Goal: Task Accomplishment & Management: Complete application form

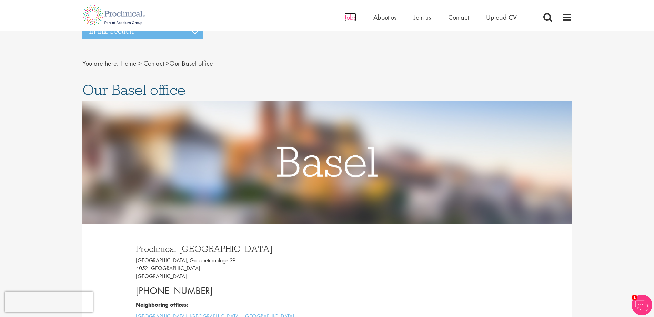
click at [347, 18] on span "Jobs" at bounding box center [350, 17] width 12 height 9
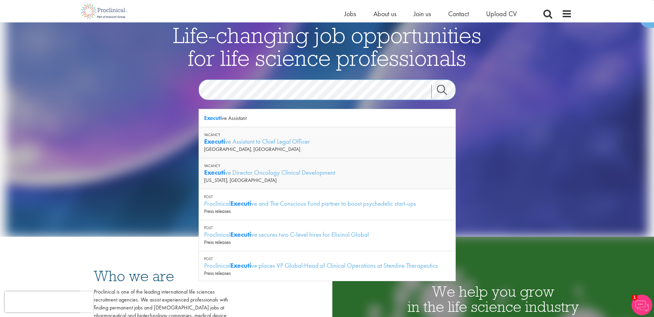
scroll to position [69, 0]
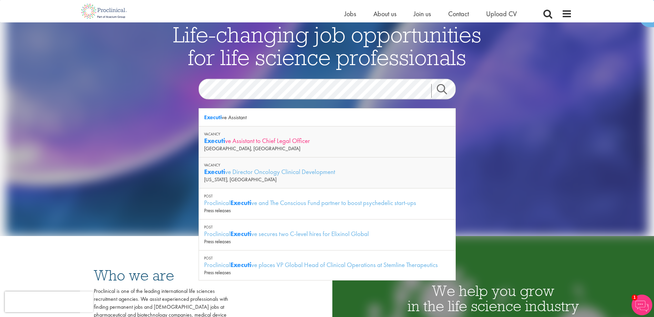
click at [287, 140] on div "Executi ve Assistant to Chief Legal Officer" at bounding box center [327, 140] width 246 height 9
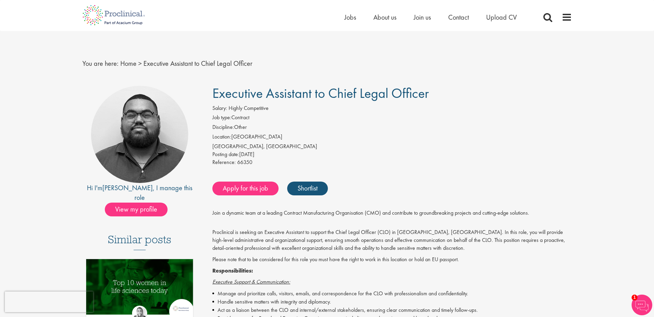
drag, startPoint x: 211, startPoint y: 96, endPoint x: 456, endPoint y: 100, distance: 245.5
copy span "Executive Assistant to Chief Legal Officer"
click at [325, 189] on link "Shortlist" at bounding box center [307, 189] width 41 height 14
click at [321, 186] on link "Shortlisted" at bounding box center [311, 189] width 48 height 14
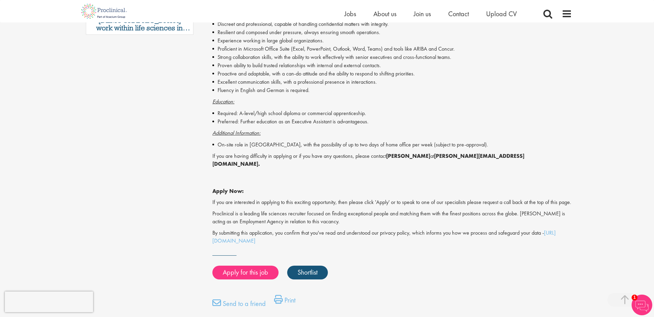
scroll to position [483, 0]
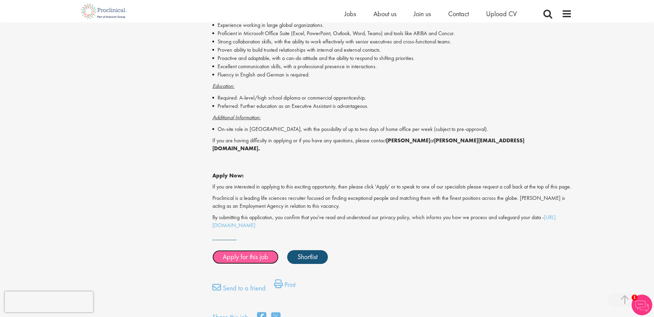
click at [252, 254] on link "Apply for this job" at bounding box center [245, 257] width 66 height 14
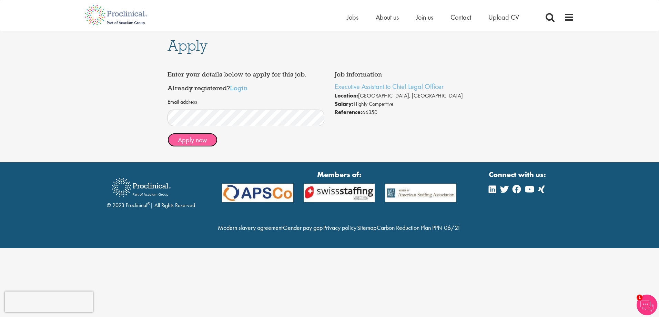
click at [206, 144] on button "Apply now" at bounding box center [193, 140] width 50 height 14
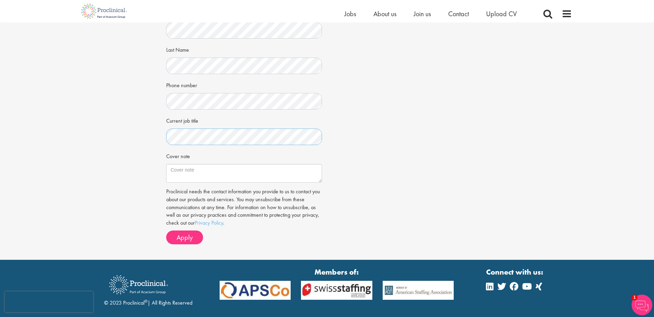
scroll to position [138, 0]
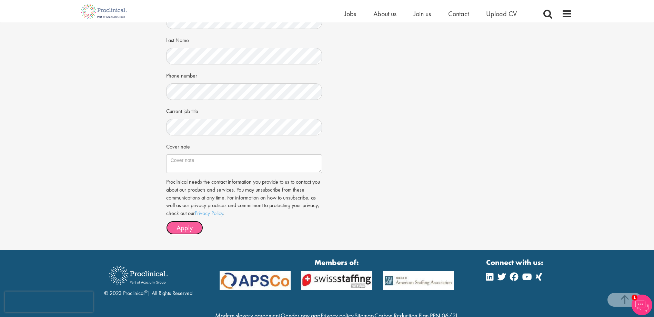
click at [192, 229] on span "Apply" at bounding box center [184, 227] width 16 height 9
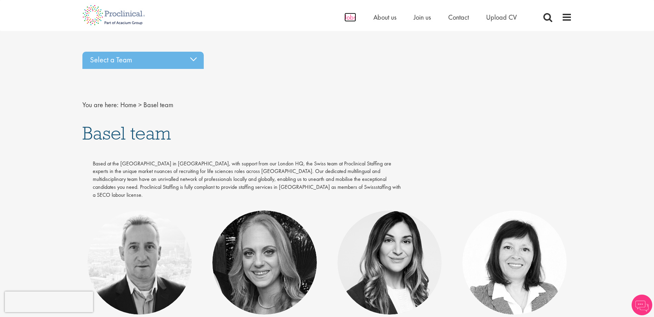
click at [347, 17] on span "Jobs" at bounding box center [350, 17] width 12 height 9
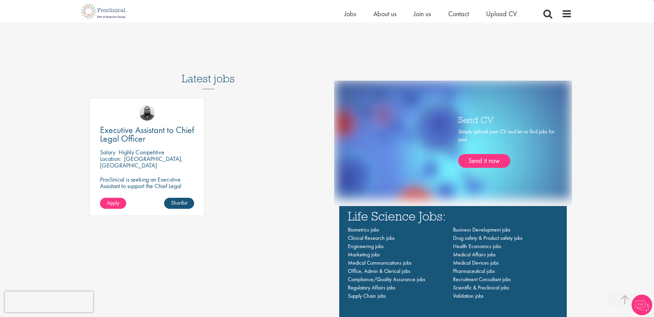
scroll to position [483, 0]
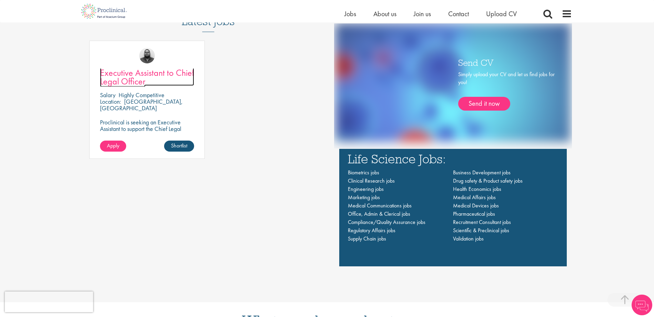
click at [162, 76] on span "Executive Assistant to Chief Legal Officer" at bounding box center [147, 77] width 94 height 20
